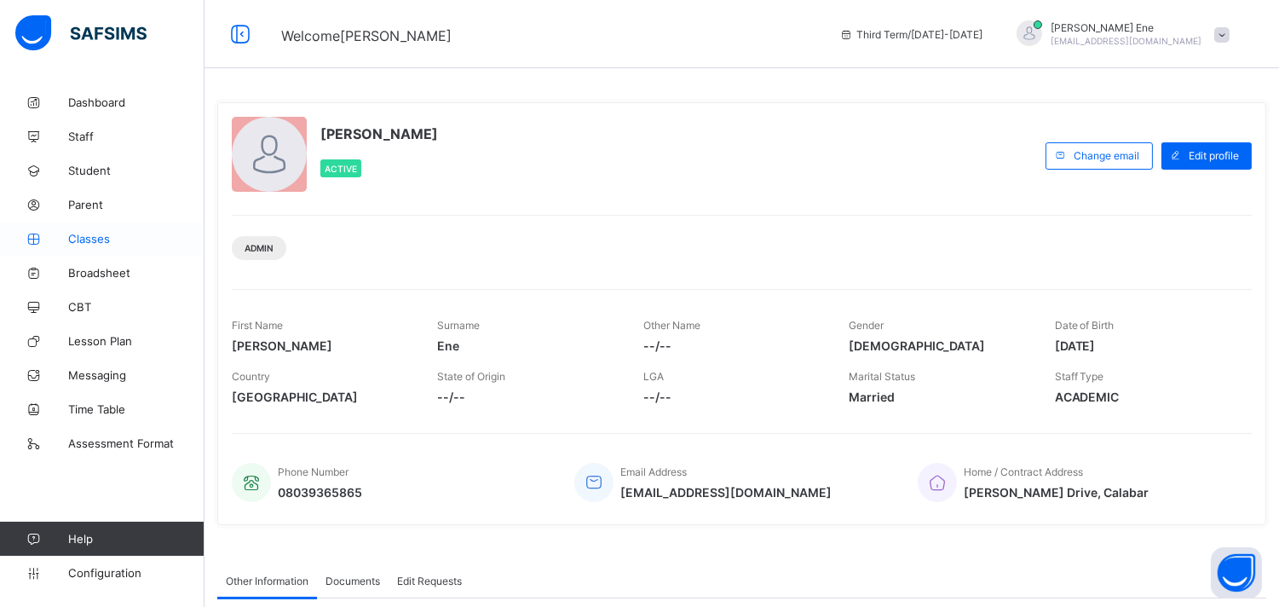
click at [112, 233] on span "Classes" at bounding box center [136, 239] width 136 height 14
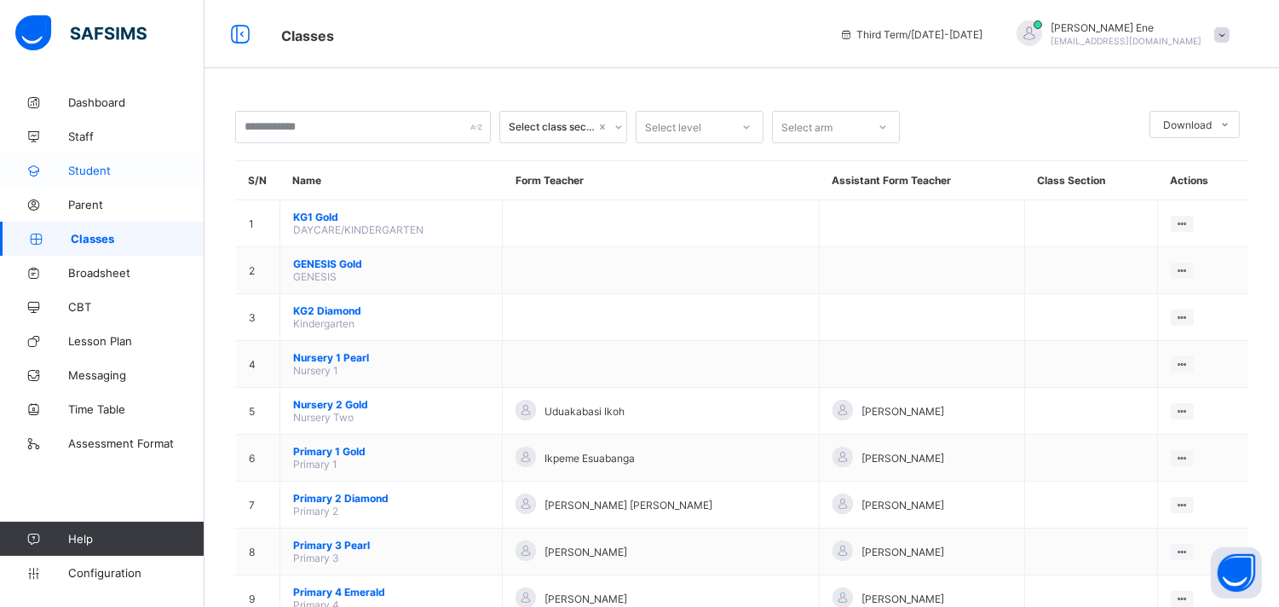
click at [126, 168] on span "Student" at bounding box center [136, 171] width 136 height 14
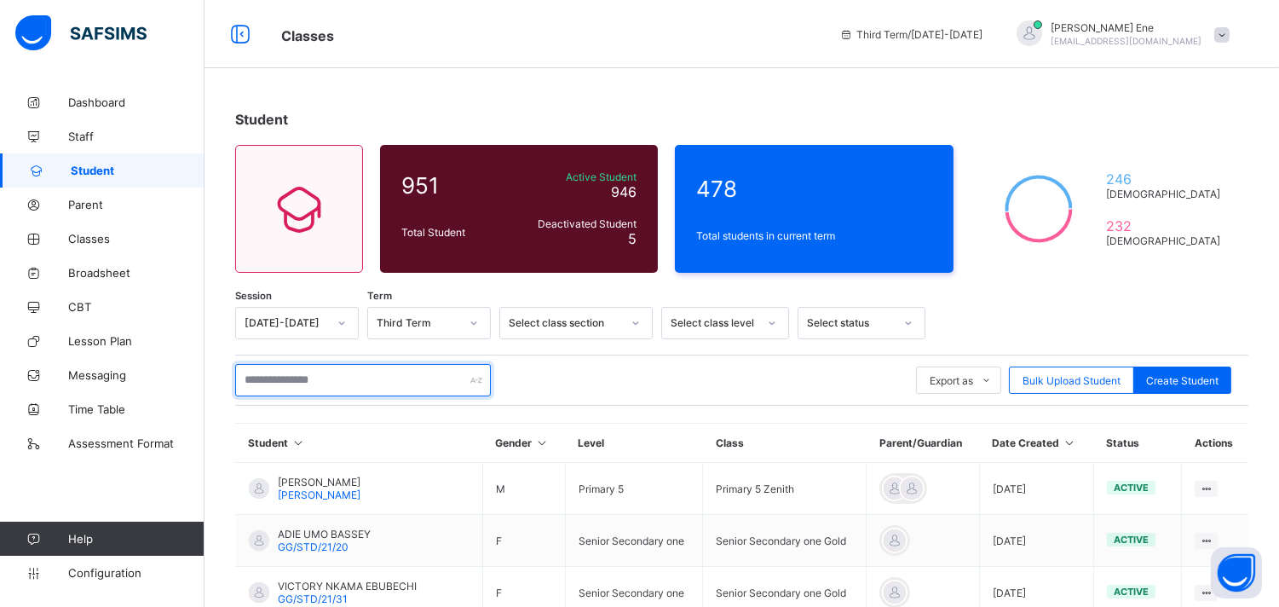
click at [389, 375] on input "text" at bounding box center [363, 380] width 256 height 32
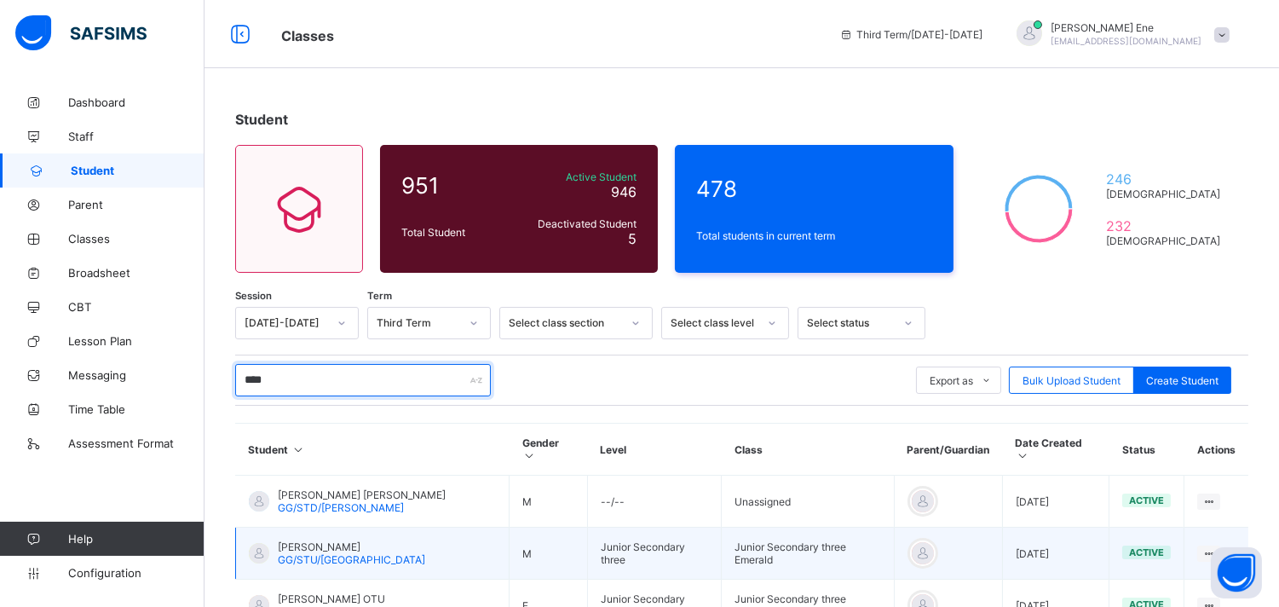
type input "****"
click at [390, 540] on span "[PERSON_NAME]" at bounding box center [351, 546] width 147 height 13
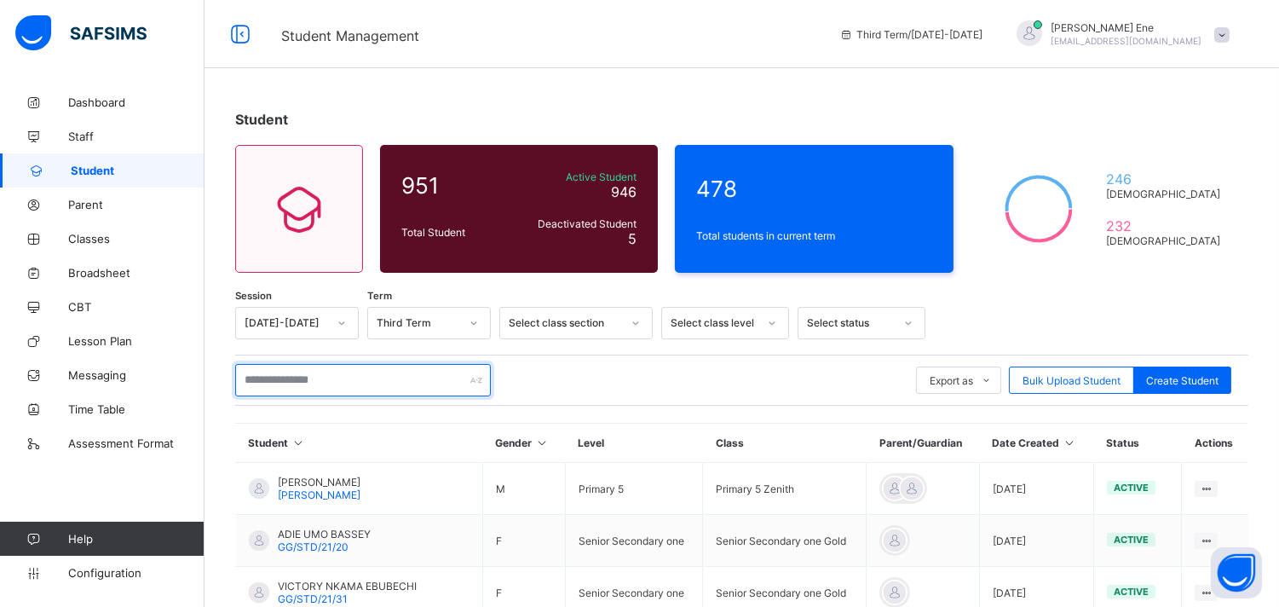
click at [376, 377] on input "text" at bounding box center [363, 380] width 256 height 32
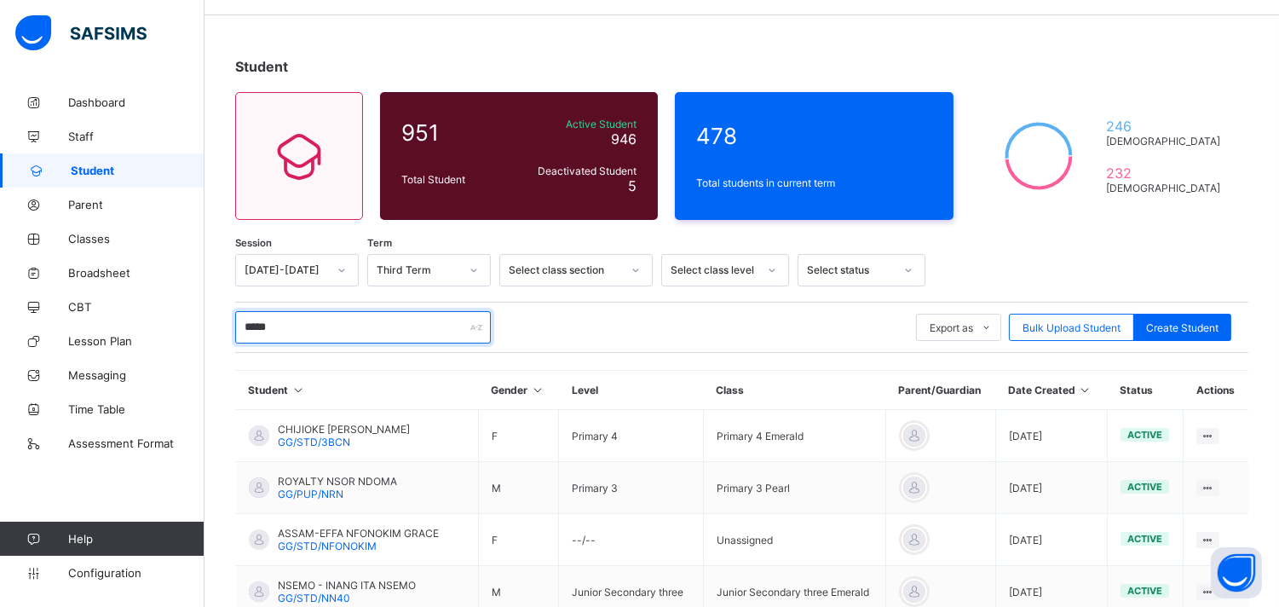
scroll to position [51, 0]
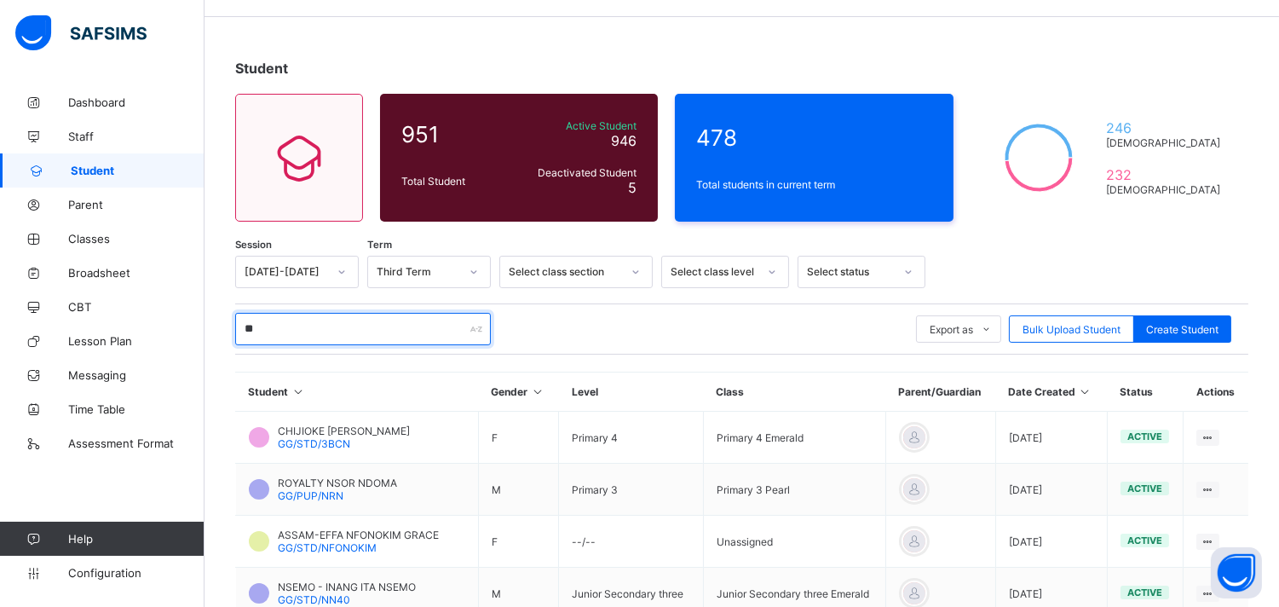
type input "*"
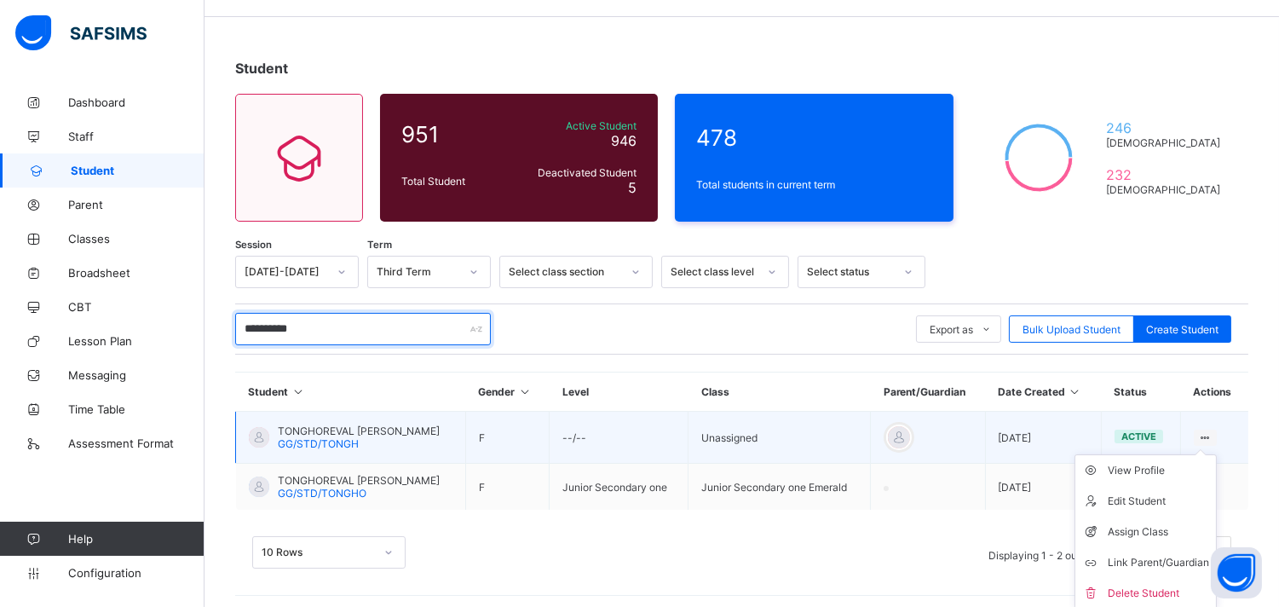
type input "**********"
click at [1217, 454] on ul "View Profile Edit Student Assign Class Link Parent/Guardian Delete Student" at bounding box center [1145, 531] width 142 height 155
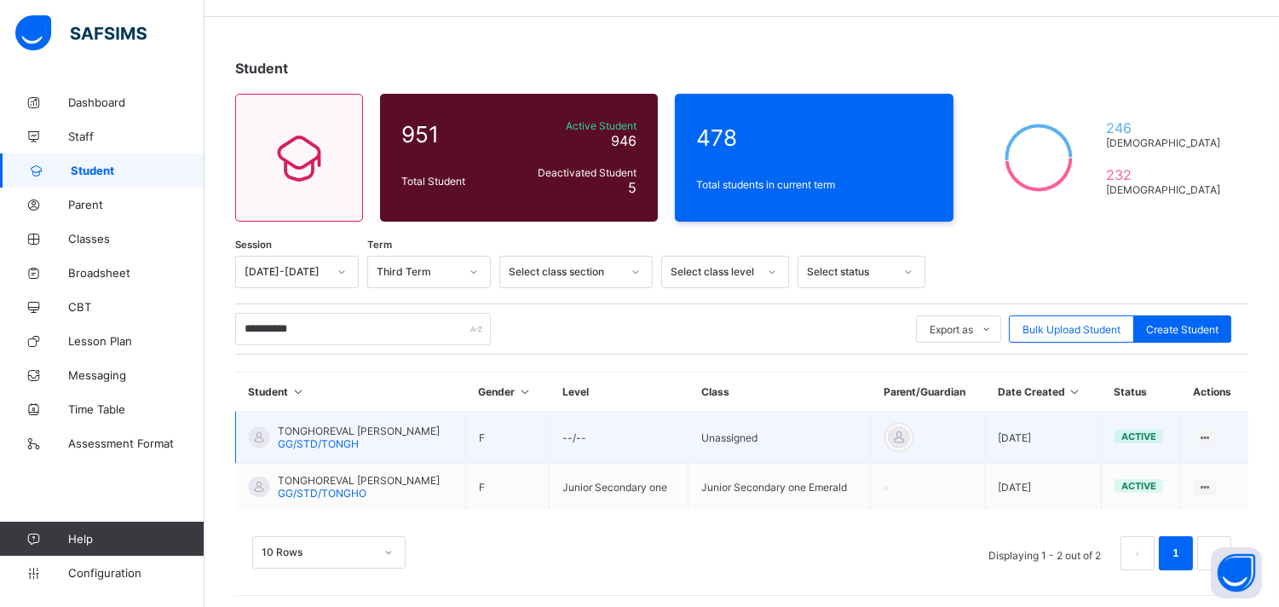
click at [423, 438] on div "TONGHOREVAL [PERSON_NAME] GG/STD/TONGH" at bounding box center [359, 437] width 162 height 26
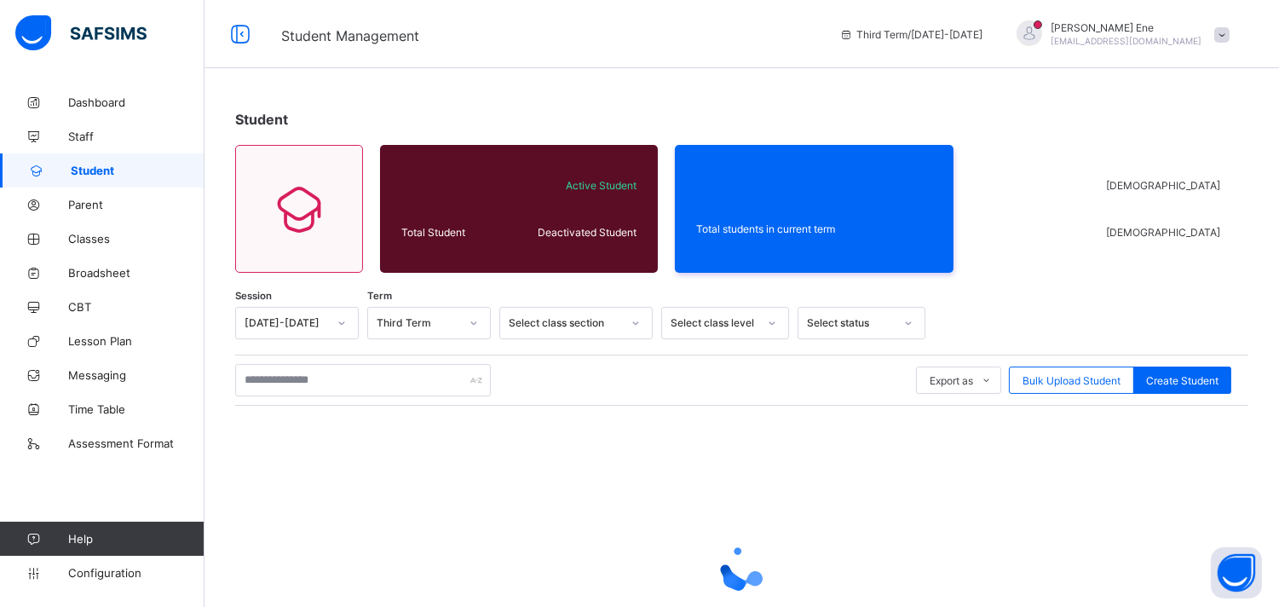
scroll to position [51, 0]
